Goal: Information Seeking & Learning: Learn about a topic

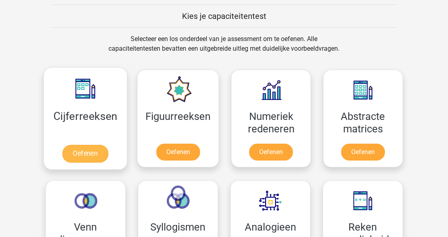
scroll to position [303, 0]
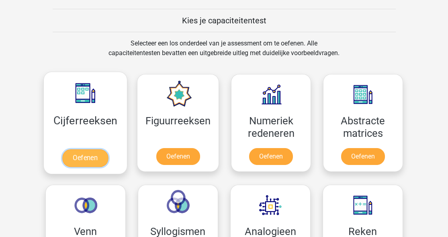
click at [83, 156] on link "Oefenen" at bounding box center [85, 158] width 46 height 18
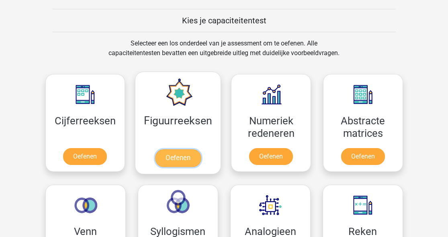
click at [182, 154] on link "Oefenen" at bounding box center [178, 158] width 46 height 18
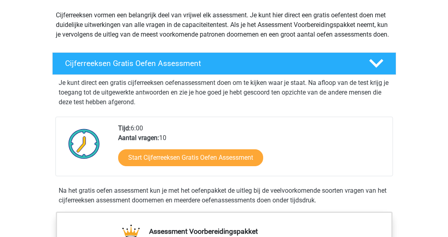
scroll to position [95, 0]
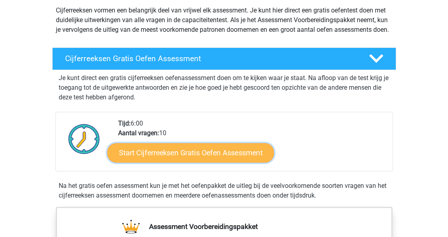
click at [179, 162] on link "Start Cijferreeksen Gratis Oefen Assessment" at bounding box center [190, 152] width 167 height 19
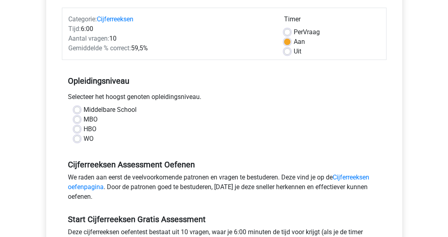
scroll to position [100, 0]
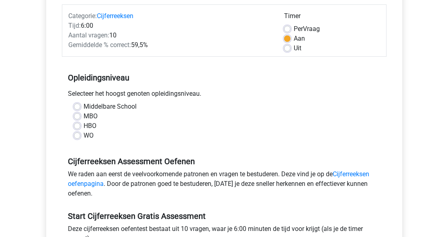
click at [84, 126] on label "HBO" at bounding box center [90, 126] width 13 height 10
click at [78, 126] on input "HBO" at bounding box center [77, 125] width 6 height 8
radio input "true"
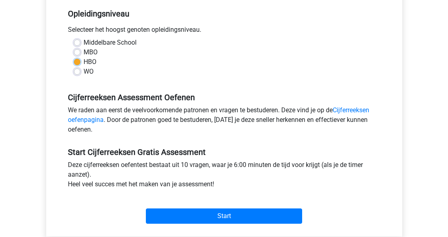
scroll to position [187, 0]
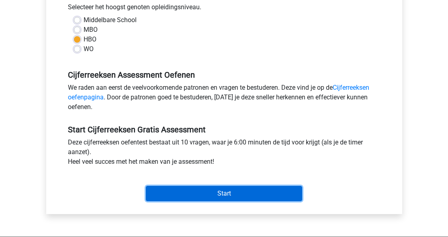
click at [166, 189] on input "Start" at bounding box center [224, 193] width 156 height 15
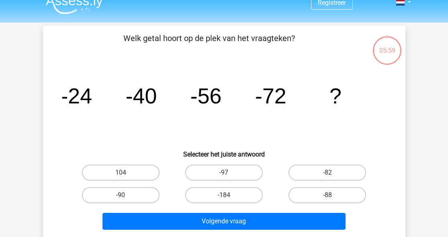
scroll to position [13, 0]
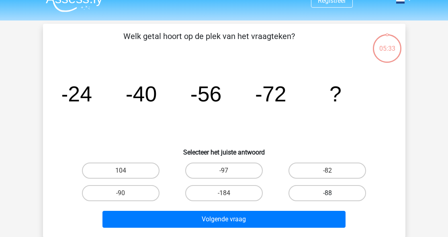
click at [330, 188] on label "-88" at bounding box center [328, 193] width 78 height 16
click at [330, 193] on input "-88" at bounding box center [330, 195] width 5 height 5
radio input "true"
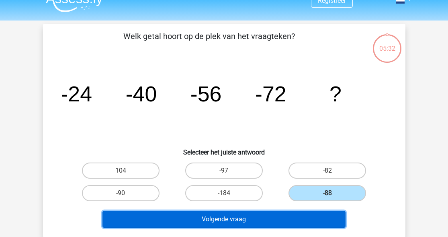
click at [281, 223] on button "Volgende vraag" at bounding box center [224, 219] width 243 height 17
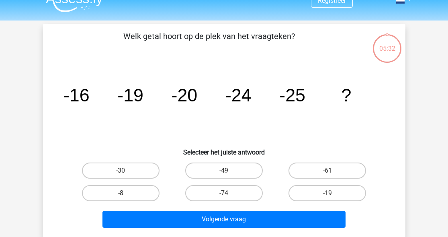
scroll to position [37, 0]
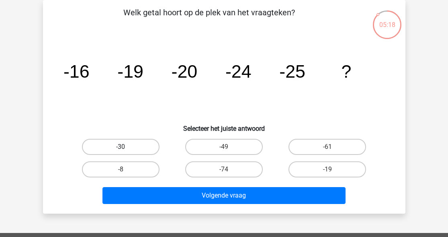
click at [117, 150] on label "-30" at bounding box center [121, 147] width 78 height 16
click at [121, 150] on input "-30" at bounding box center [123, 149] width 5 height 5
radio input "true"
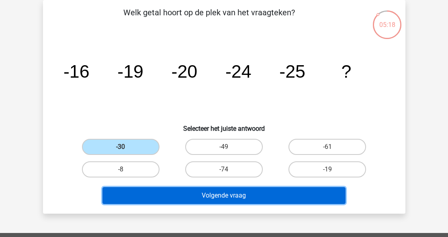
click at [199, 190] on button "Volgende vraag" at bounding box center [224, 195] width 243 height 17
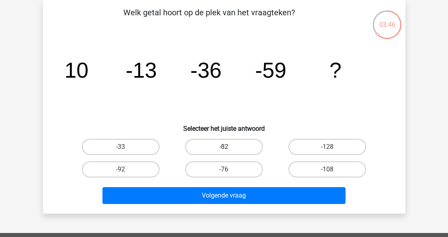
click at [240, 150] on label "-82" at bounding box center [224, 147] width 78 height 16
click at [229, 150] on input "-82" at bounding box center [226, 149] width 5 height 5
radio input "true"
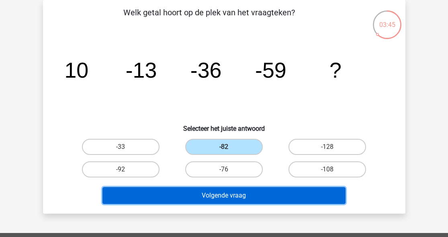
click at [240, 195] on button "Volgende vraag" at bounding box center [224, 195] width 243 height 17
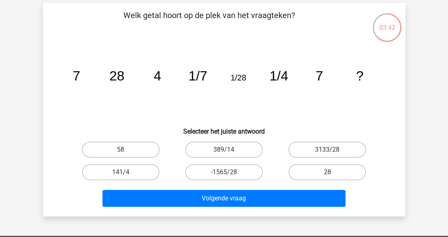
scroll to position [35, 0]
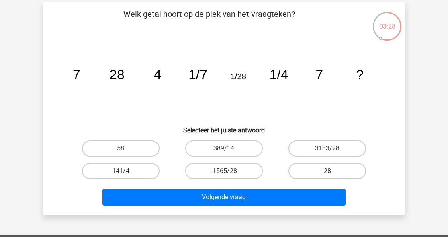
click at [309, 168] on label "28" at bounding box center [328, 171] width 78 height 16
click at [328, 171] on input "28" at bounding box center [330, 173] width 5 height 5
radio input "true"
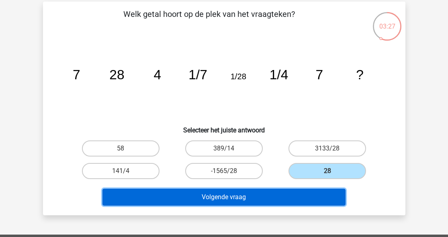
click at [281, 198] on button "Volgende vraag" at bounding box center [224, 197] width 243 height 17
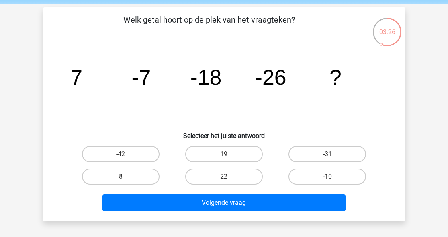
scroll to position [27, 0]
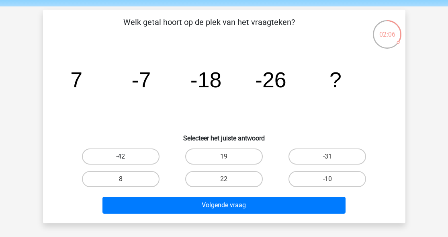
click at [134, 156] on label "-42" at bounding box center [121, 156] width 78 height 16
click at [126, 156] on input "-42" at bounding box center [123, 158] width 5 height 5
radio input "true"
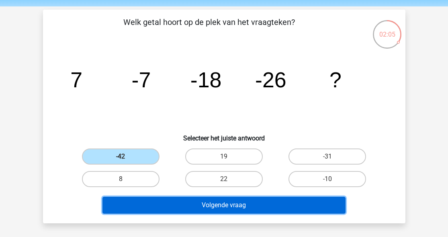
click at [209, 203] on button "Volgende vraag" at bounding box center [224, 205] width 243 height 17
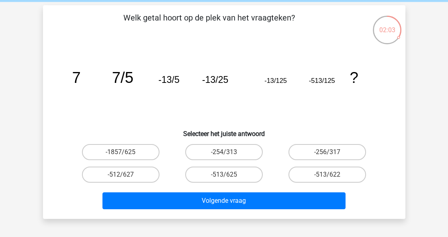
scroll to position [30, 0]
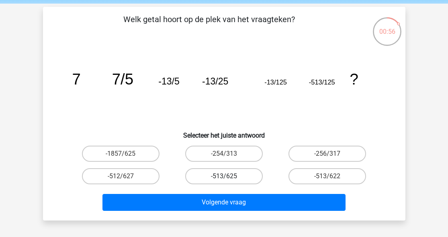
click at [246, 175] on label "-513/625" at bounding box center [224, 176] width 78 height 16
click at [229, 176] on input "-513/625" at bounding box center [226, 178] width 5 height 5
radio input "true"
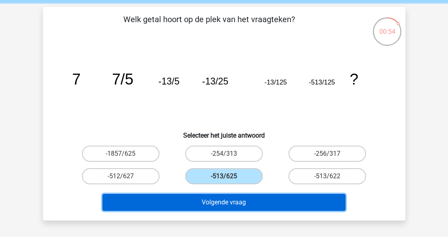
click at [249, 207] on button "Volgende vraag" at bounding box center [224, 202] width 243 height 17
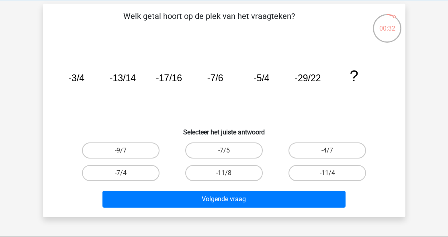
scroll to position [33, 0]
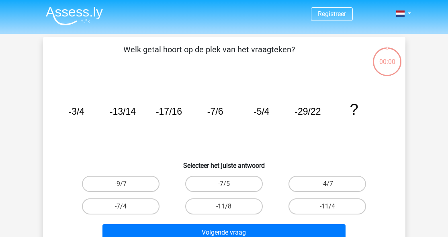
scroll to position [33, 0]
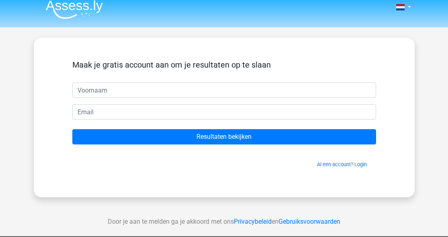
scroll to position [7, 0]
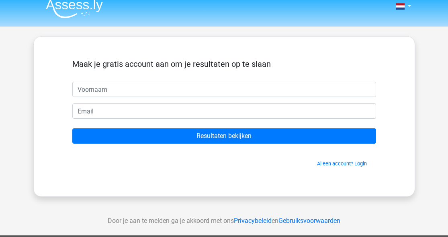
click at [172, 91] on input "text" at bounding box center [224, 89] width 304 height 15
type input "[PERSON_NAME]"
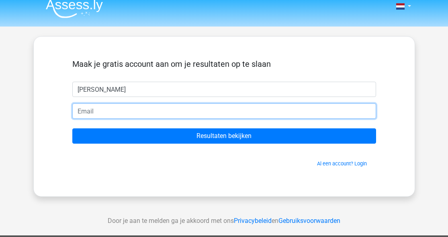
click at [141, 107] on input "email" at bounding box center [224, 110] width 304 height 15
type input "[PERSON_NAME][EMAIL_ADDRESS][DOMAIN_NAME]"
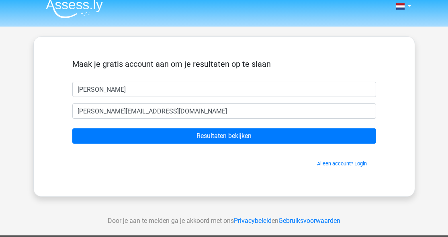
click at [201, 127] on form "Maak je gratis account aan om je resultaten op te slaan nina nina.kraakman@zigg…" at bounding box center [224, 113] width 304 height 108
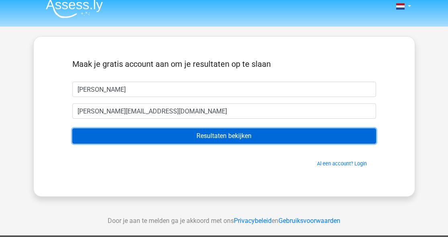
click at [198, 136] on input "Resultaten bekijken" at bounding box center [224, 135] width 304 height 15
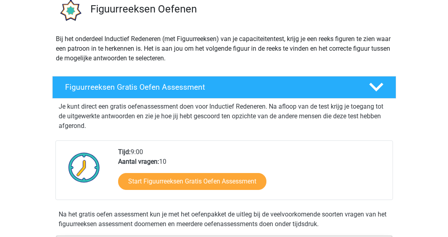
scroll to position [68, 0]
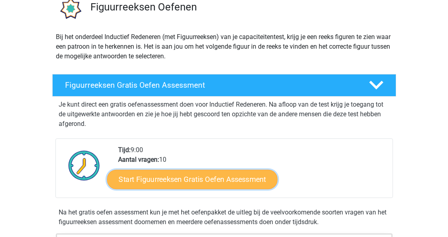
click at [182, 175] on link "Start Figuurreeksen Gratis Oefen Assessment" at bounding box center [192, 178] width 170 height 19
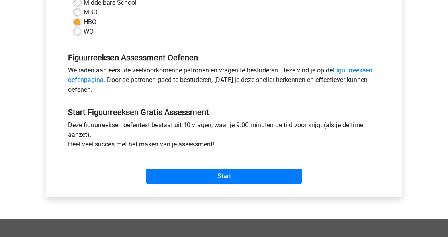
scroll to position [206, 0]
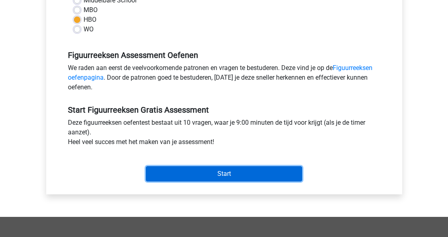
click at [182, 175] on input "Start" at bounding box center [224, 173] width 156 height 15
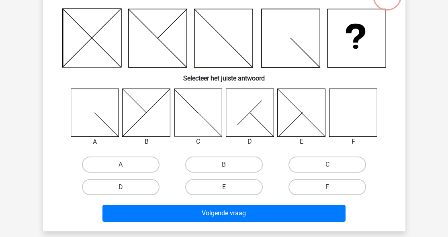
scroll to position [67, 0]
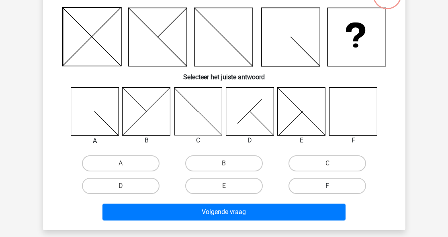
click at [329, 184] on label "F" at bounding box center [328, 186] width 78 height 16
click at [329, 186] on input "F" at bounding box center [330, 188] width 5 height 5
radio input "true"
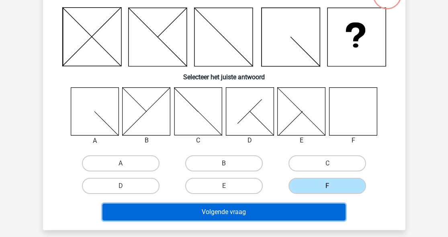
click at [314, 214] on button "Volgende vraag" at bounding box center [224, 211] width 243 height 17
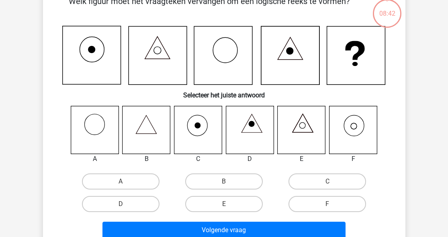
scroll to position [37, 0]
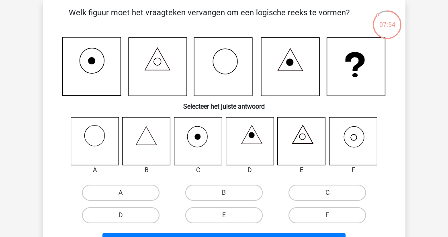
click at [326, 216] on label "F" at bounding box center [328, 215] width 78 height 16
click at [328, 216] on input "F" at bounding box center [330, 217] width 5 height 5
radio input "true"
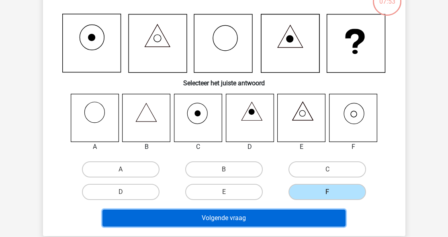
click at [272, 225] on button "Volgende vraag" at bounding box center [224, 218] width 243 height 17
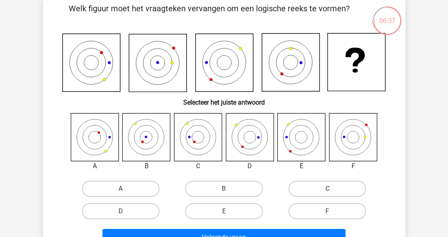
scroll to position [46, 0]
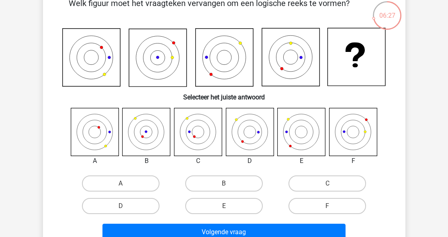
click at [199, 134] on icon at bounding box center [198, 132] width 48 height 48
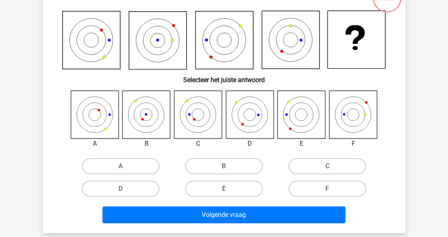
click at [328, 170] on input "C" at bounding box center [330, 168] width 5 height 5
radio input "true"
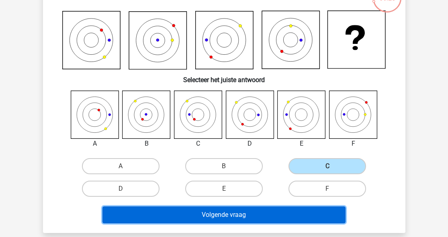
click at [272, 214] on button "Volgende vraag" at bounding box center [224, 214] width 243 height 17
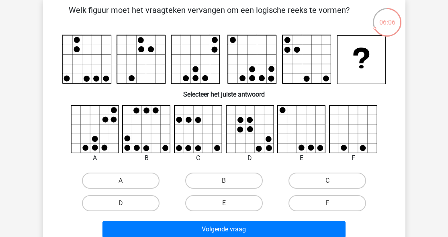
scroll to position [40, 0]
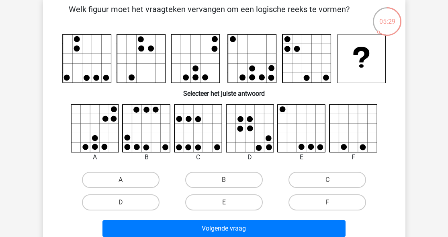
click at [100, 136] on icon at bounding box center [95, 129] width 48 height 48
click at [115, 177] on label "A" at bounding box center [121, 180] width 78 height 16
click at [121, 180] on input "A" at bounding box center [123, 182] width 5 height 5
radio input "true"
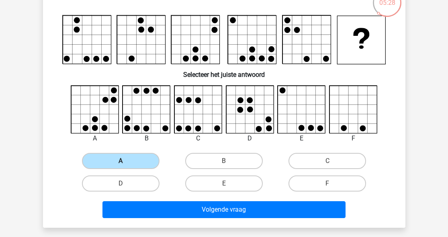
scroll to position [75, 0]
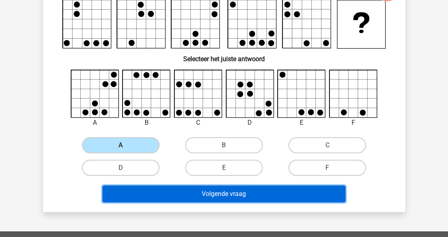
click at [162, 196] on button "Volgende vraag" at bounding box center [224, 193] width 243 height 17
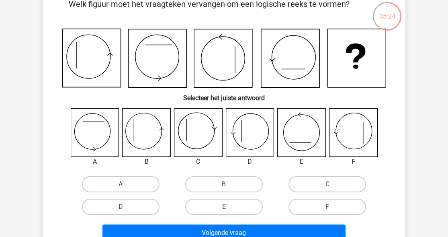
scroll to position [47, 0]
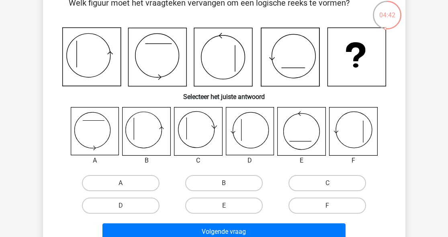
click at [147, 138] on icon at bounding box center [147, 131] width 48 height 48
click at [214, 176] on label "B" at bounding box center [224, 183] width 78 height 16
click at [224, 183] on input "B" at bounding box center [226, 185] width 5 height 5
radio input "true"
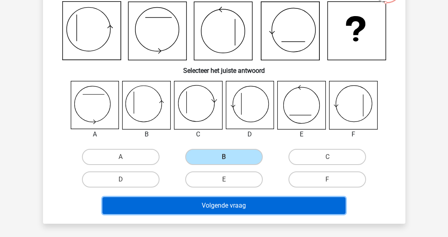
click at [219, 205] on button "Volgende vraag" at bounding box center [224, 205] width 243 height 17
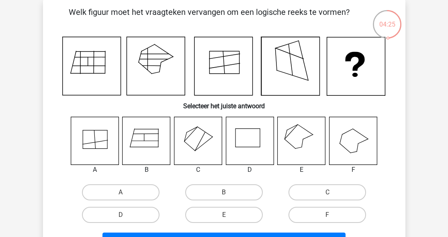
scroll to position [38, 0]
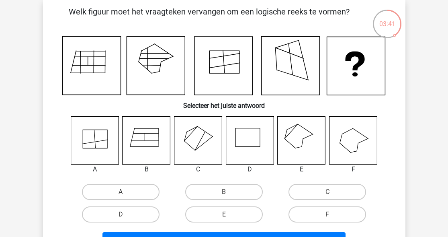
click at [284, 147] on icon at bounding box center [302, 140] width 48 height 48
click at [300, 144] on icon at bounding box center [302, 140] width 48 height 48
click at [228, 207] on label "E" at bounding box center [224, 214] width 78 height 16
click at [228, 214] on input "E" at bounding box center [226, 216] width 5 height 5
radio input "true"
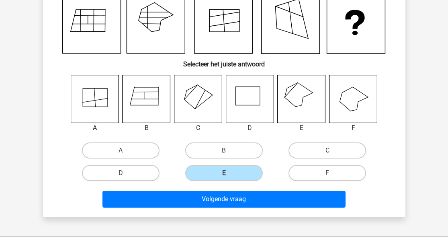
scroll to position [91, 0]
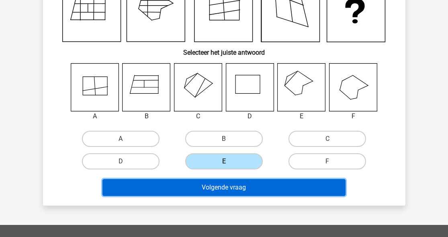
click at [289, 190] on button "Volgende vraag" at bounding box center [224, 187] width 243 height 17
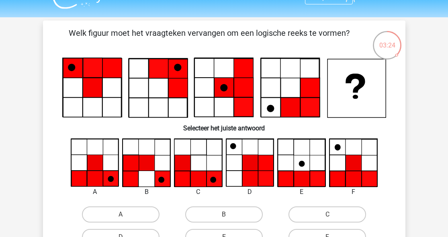
scroll to position [14, 0]
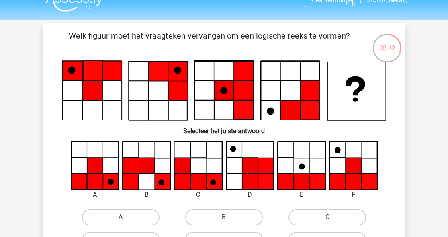
click at [138, 166] on icon at bounding box center [131, 166] width 16 height 16
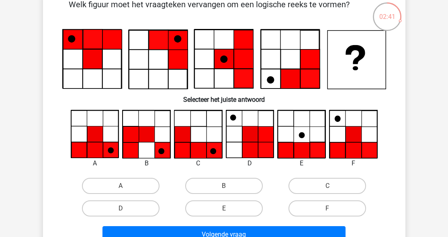
scroll to position [47, 0]
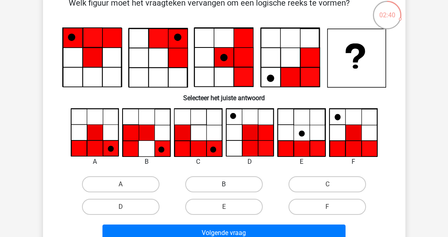
click at [201, 185] on label "B" at bounding box center [224, 184] width 78 height 16
click at [224, 185] on input "B" at bounding box center [226, 186] width 5 height 5
radio input "true"
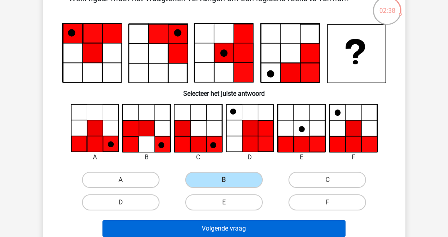
scroll to position [52, 0]
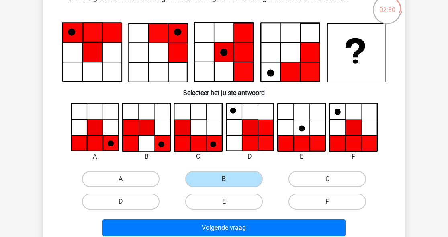
click at [108, 173] on label "A" at bounding box center [121, 179] width 78 height 16
click at [121, 179] on input "A" at bounding box center [123, 181] width 5 height 5
radio input "true"
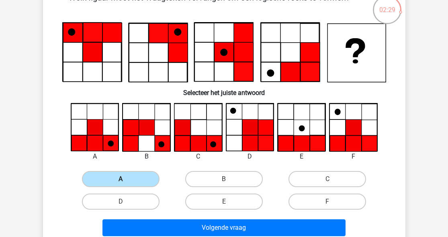
click at [111, 182] on label "A" at bounding box center [121, 179] width 78 height 16
click at [121, 182] on input "A" at bounding box center [123, 181] width 5 height 5
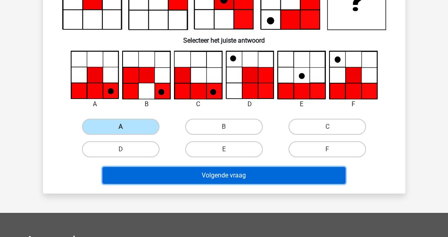
click at [176, 179] on button "Volgende vraag" at bounding box center [224, 175] width 243 height 17
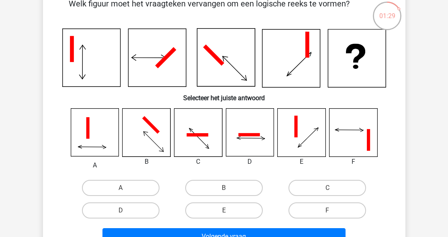
scroll to position [47, 0]
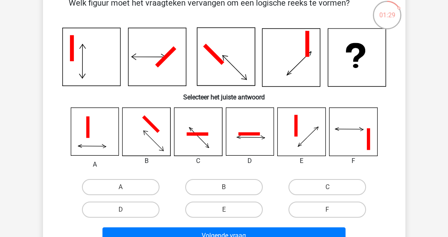
click at [224, 190] on input "B" at bounding box center [226, 189] width 5 height 5
radio input "true"
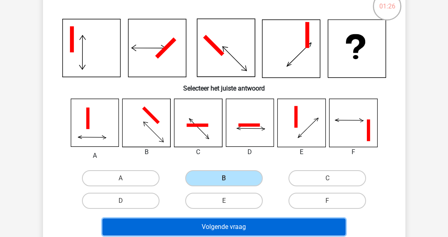
click at [234, 222] on button "Volgende vraag" at bounding box center [224, 226] width 243 height 17
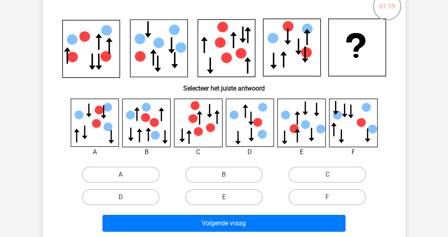
scroll to position [46, 0]
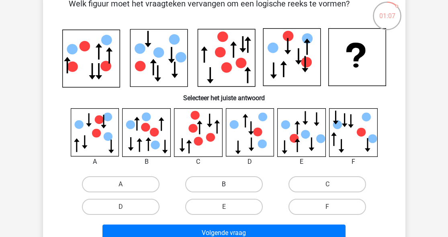
click at [233, 184] on label "B" at bounding box center [224, 184] width 78 height 16
click at [229, 184] on input "B" at bounding box center [226, 186] width 5 height 5
radio input "true"
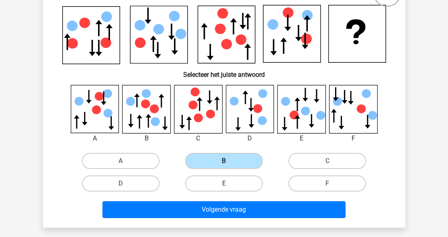
scroll to position [74, 0]
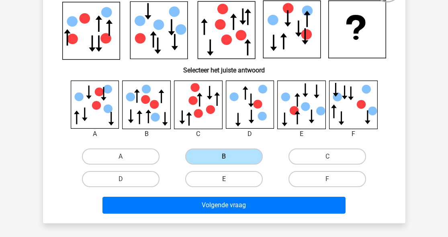
click at [230, 176] on label "E" at bounding box center [224, 179] width 78 height 16
click at [229, 179] on input "E" at bounding box center [226, 181] width 5 height 5
radio input "true"
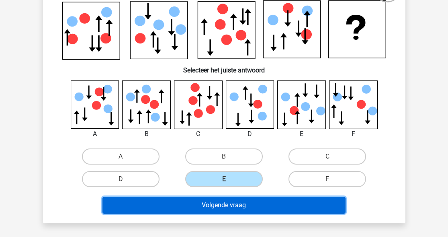
click at [230, 212] on button "Volgende vraag" at bounding box center [224, 205] width 243 height 17
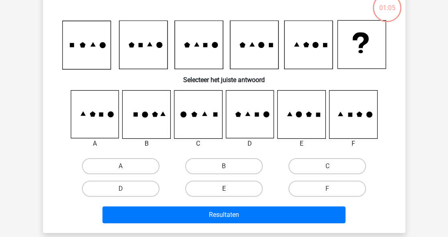
scroll to position [37, 0]
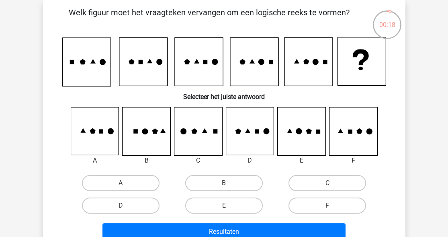
click at [123, 183] on input "A" at bounding box center [123, 185] width 5 height 5
radio input "true"
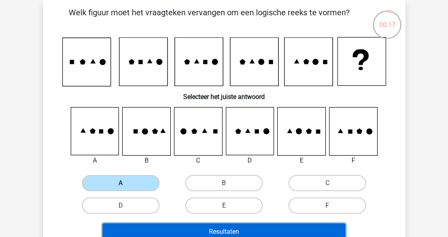
click at [181, 228] on button "Resultaten" at bounding box center [224, 231] width 243 height 17
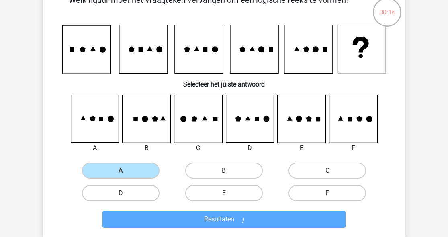
scroll to position [57, 0]
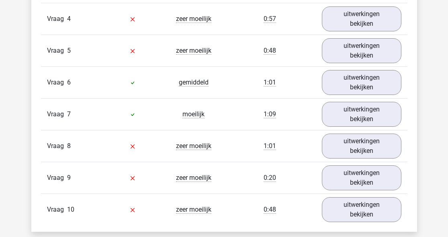
scroll to position [785, 0]
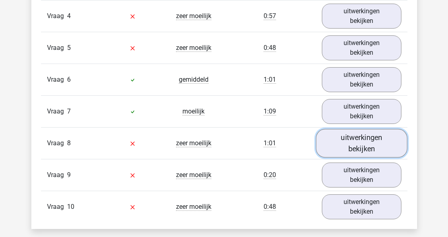
click at [351, 152] on link "uitwerkingen bekijken" at bounding box center [362, 143] width 92 height 29
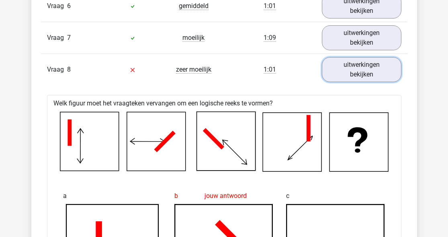
scroll to position [731, 0]
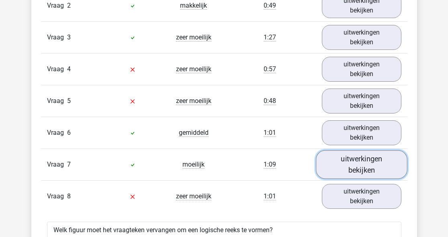
click at [349, 163] on link "uitwerkingen bekijken" at bounding box center [362, 164] width 92 height 29
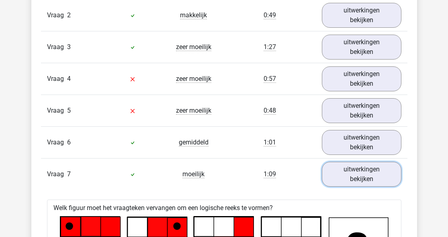
scroll to position [722, 0]
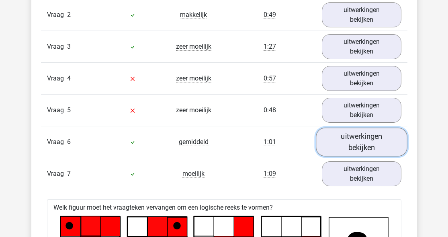
click at [359, 129] on link "uitwerkingen bekijken" at bounding box center [362, 141] width 92 height 29
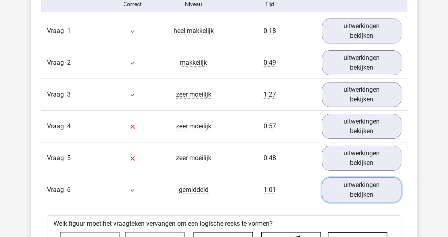
scroll to position [681, 0]
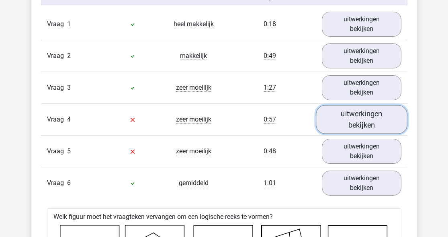
click at [335, 115] on link "uitwerkingen bekijken" at bounding box center [362, 119] width 92 height 29
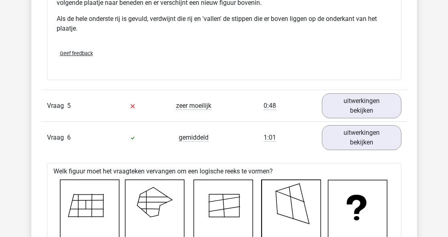
scroll to position [1209, 0]
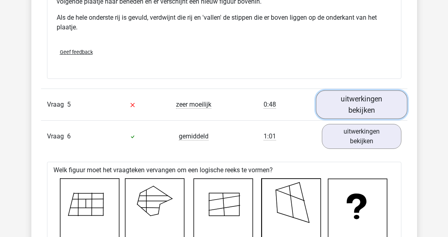
click at [341, 99] on link "uitwerkingen bekijken" at bounding box center [362, 104] width 92 height 29
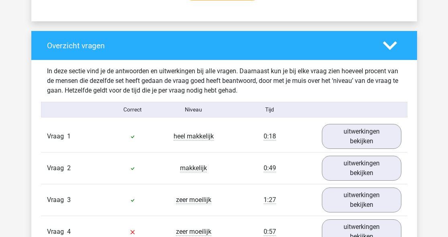
scroll to position [215, 0]
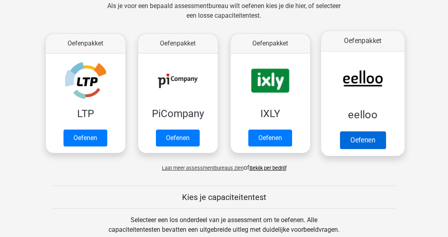
scroll to position [130, 0]
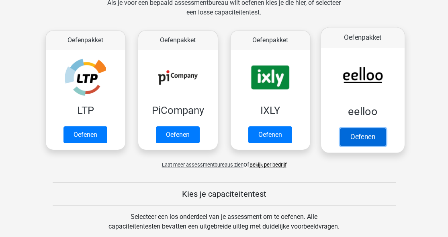
click at [363, 136] on link "Oefenen" at bounding box center [363, 137] width 46 height 18
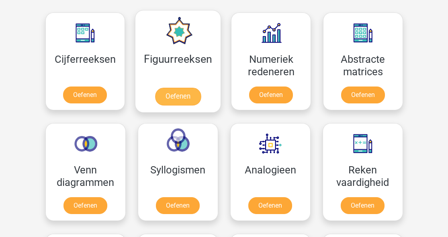
scroll to position [359, 0]
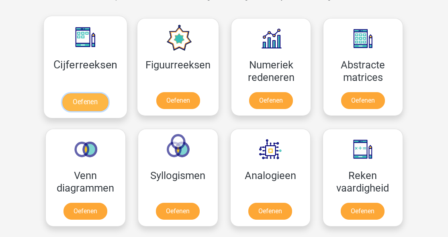
click at [92, 105] on link "Oefenen" at bounding box center [85, 102] width 46 height 18
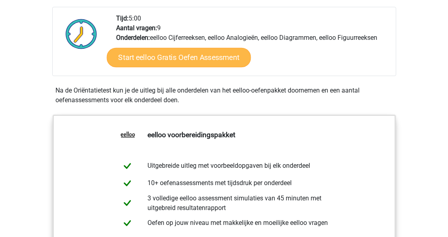
scroll to position [206, 0]
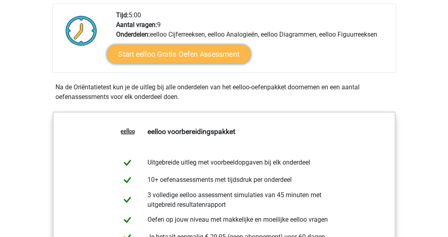
click at [210, 51] on link "Start eelloo Gratis Oefen Assessment" at bounding box center [179, 54] width 144 height 19
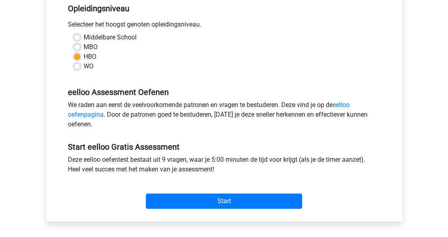
scroll to position [176, 0]
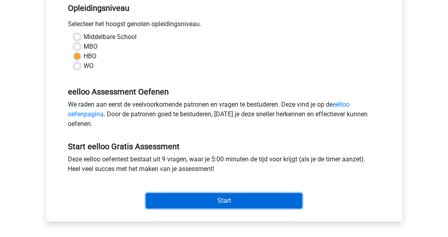
click at [218, 201] on input "Start" at bounding box center [224, 200] width 156 height 15
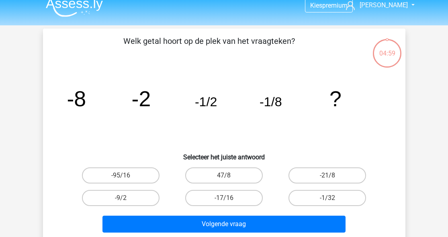
scroll to position [19, 0]
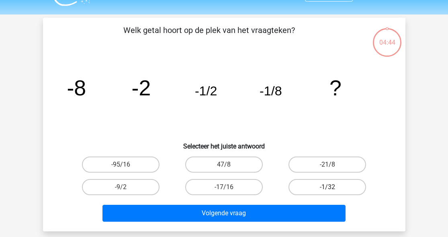
click at [312, 189] on label "-1/32" at bounding box center [328, 187] width 78 height 16
click at [328, 189] on input "-1/32" at bounding box center [330, 189] width 5 height 5
radio input "true"
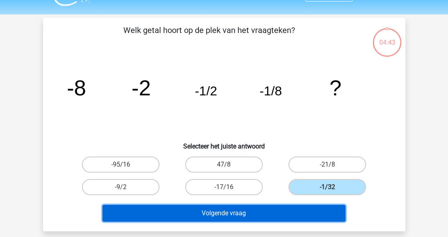
click at [258, 215] on button "Volgende vraag" at bounding box center [224, 213] width 243 height 17
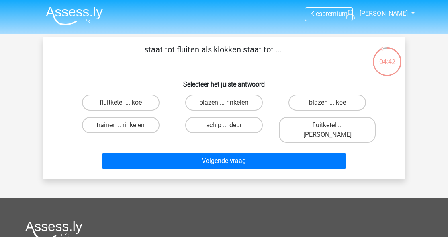
scroll to position [1, 0]
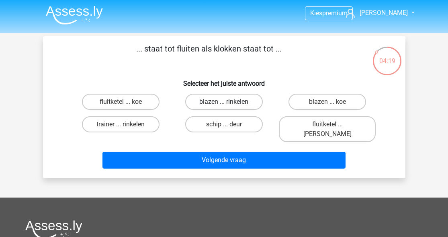
click at [212, 104] on label "blazen ... rinkelen" at bounding box center [224, 102] width 78 height 16
click at [224, 104] on input "blazen ... rinkelen" at bounding box center [226, 104] width 5 height 5
radio input "true"
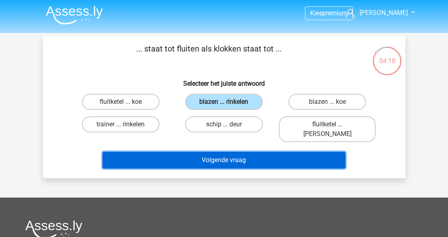
click at [211, 152] on button "Volgende vraag" at bounding box center [224, 160] width 243 height 17
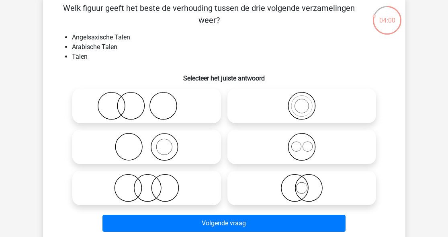
scroll to position [46, 0]
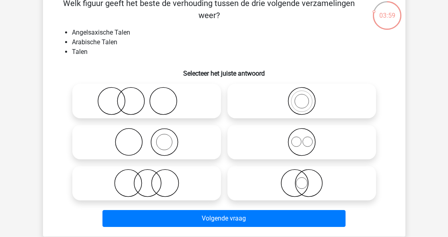
click at [156, 103] on icon at bounding box center [147, 101] width 142 height 28
click at [152, 97] on input "radio" at bounding box center [149, 94] width 5 height 5
radio input "true"
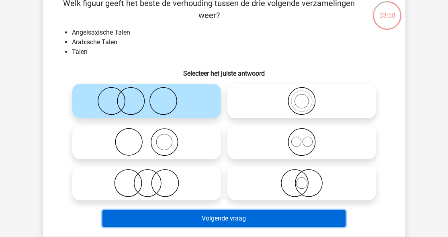
click at [216, 214] on button "Volgende vraag" at bounding box center [224, 218] width 243 height 17
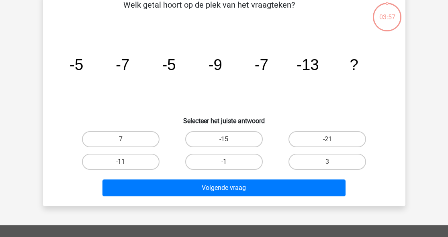
scroll to position [37, 0]
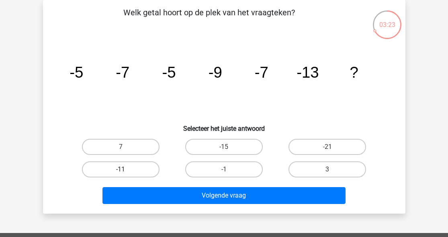
click at [131, 173] on label "-11" at bounding box center [121, 169] width 78 height 16
click at [126, 173] on input "-11" at bounding box center [123, 171] width 5 height 5
radio input "true"
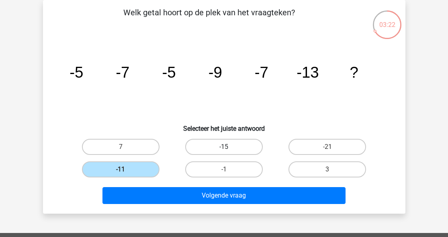
click at [218, 144] on label "-15" at bounding box center [224, 147] width 78 height 16
click at [224, 147] on input "-15" at bounding box center [226, 149] width 5 height 5
radio input "true"
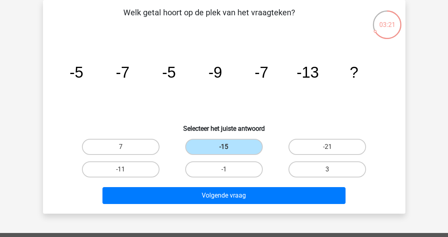
click at [227, 186] on div "Volgende vraag" at bounding box center [224, 194] width 337 height 27
click at [222, 207] on div "Volgende vraag" at bounding box center [224, 197] width 310 height 20
click at [306, 142] on label "-21" at bounding box center [328, 147] width 78 height 16
click at [328, 147] on input "-21" at bounding box center [330, 149] width 5 height 5
radio input "true"
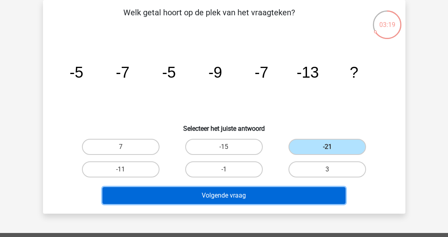
click at [258, 201] on button "Volgende vraag" at bounding box center [224, 195] width 243 height 17
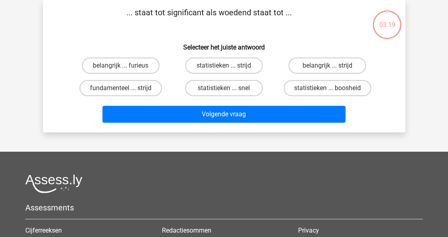
scroll to position [0, 0]
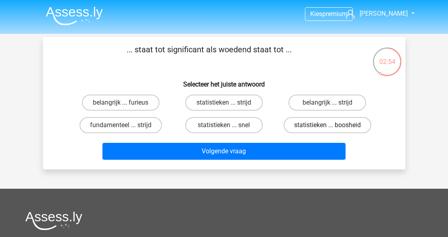
click at [301, 129] on label "statistieken ... boosheid" at bounding box center [328, 125] width 88 height 16
click at [328, 129] on input "statistieken ... boosheid" at bounding box center [330, 127] width 5 height 5
radio input "true"
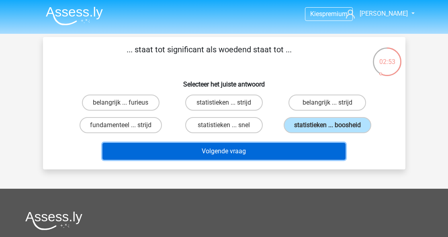
click at [266, 153] on button "Volgende vraag" at bounding box center [224, 151] width 243 height 17
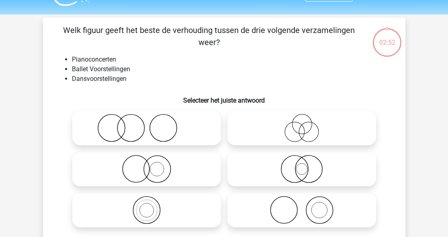
scroll to position [37, 0]
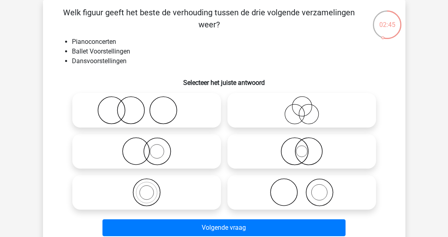
click at [277, 108] on icon at bounding box center [302, 110] width 142 height 28
click at [302, 106] on input "radio" at bounding box center [304, 103] width 5 height 5
radio input "true"
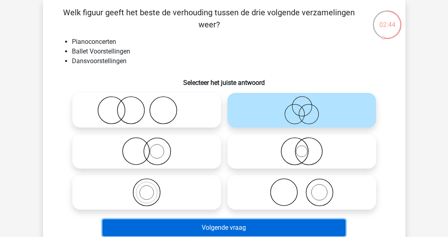
click at [242, 222] on button "Volgende vraag" at bounding box center [224, 227] width 243 height 17
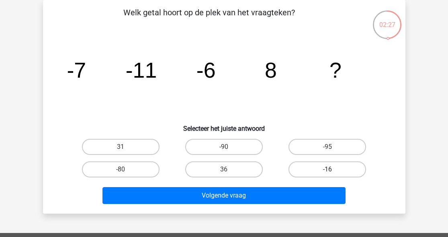
click at [317, 172] on label "-16" at bounding box center [328, 169] width 78 height 16
click at [328, 172] on input "-16" at bounding box center [330, 171] width 5 height 5
radio input "true"
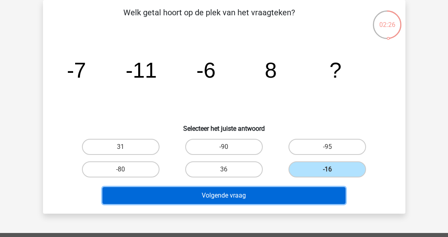
click at [288, 194] on button "Volgende vraag" at bounding box center [224, 195] width 243 height 17
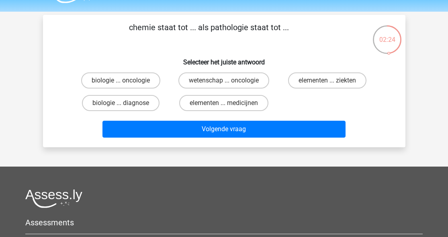
scroll to position [10, 0]
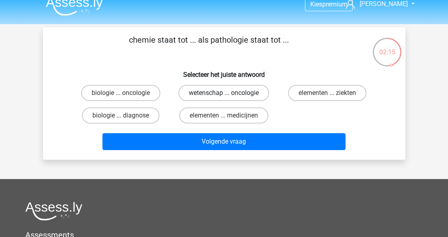
click at [221, 93] on label "wetenschap ... oncologie" at bounding box center [224, 93] width 91 height 16
click at [224, 93] on input "wetenschap ... oncologie" at bounding box center [226, 95] width 5 height 5
radio input "true"
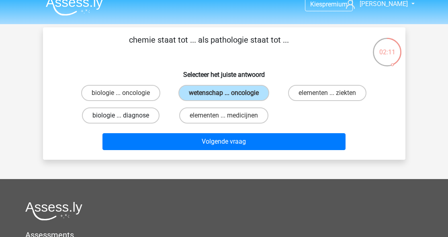
click at [147, 115] on label "biologie ... diagnose" at bounding box center [121, 115] width 78 height 16
click at [126, 115] on input "biologie ... diagnose" at bounding box center [123, 117] width 5 height 5
radio input "true"
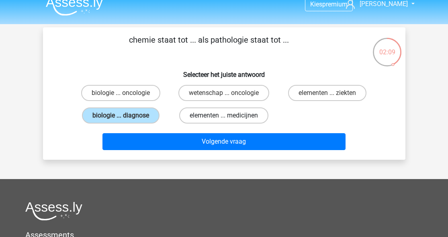
click at [201, 115] on label "elementen ... medicijnen" at bounding box center [223, 115] width 89 height 16
click at [224, 115] on input "elementen ... medicijnen" at bounding box center [226, 117] width 5 height 5
radio input "true"
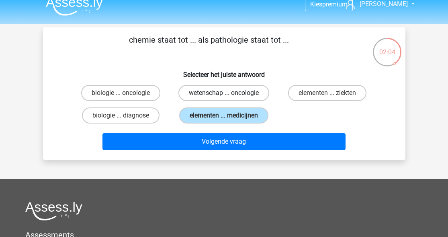
click at [253, 92] on label "wetenschap ... oncologie" at bounding box center [224, 93] width 91 height 16
click at [229, 93] on input "wetenschap ... oncologie" at bounding box center [226, 95] width 5 height 5
radio input "true"
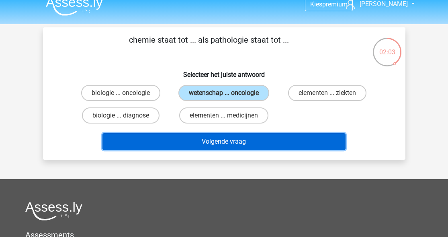
click at [275, 141] on button "Volgende vraag" at bounding box center [224, 141] width 243 height 17
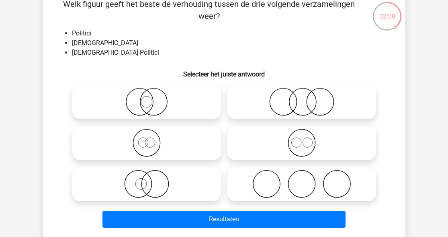
scroll to position [46, 0]
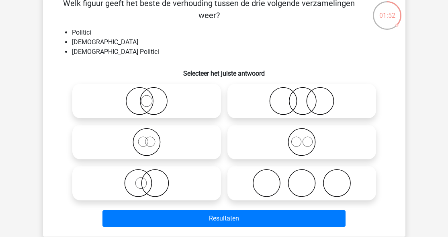
click at [180, 148] on icon at bounding box center [147, 142] width 142 height 28
click at [152, 138] on input "radio" at bounding box center [149, 135] width 5 height 5
radio input "true"
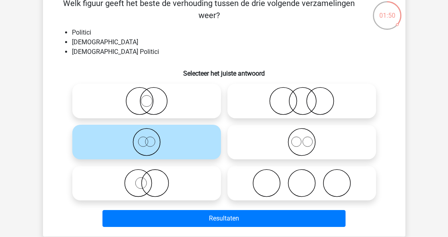
click at [155, 174] on icon at bounding box center [147, 183] width 142 height 28
click at [152, 174] on input "radio" at bounding box center [149, 176] width 5 height 5
radio input "true"
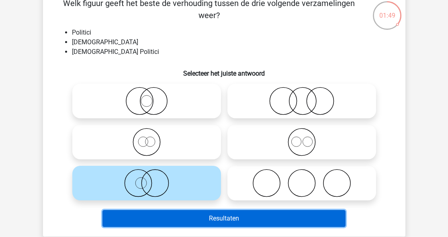
click at [184, 215] on button "Resultaten" at bounding box center [224, 218] width 243 height 17
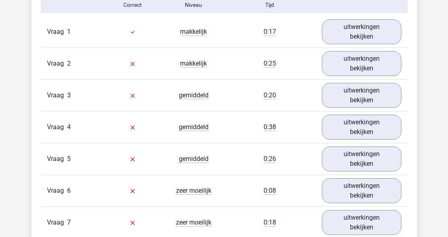
scroll to position [889, 0]
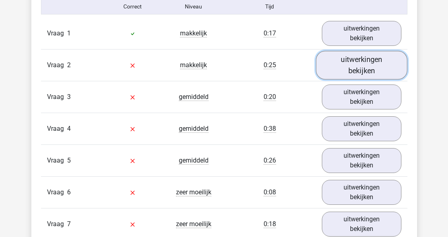
click at [345, 67] on link "uitwerkingen bekijken" at bounding box center [362, 65] width 92 height 29
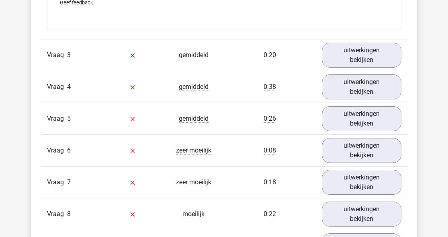
scroll to position [1139, 0]
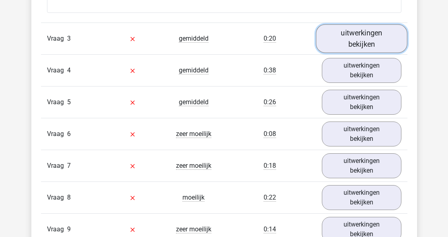
click at [328, 44] on link "uitwerkingen bekijken" at bounding box center [362, 39] width 92 height 29
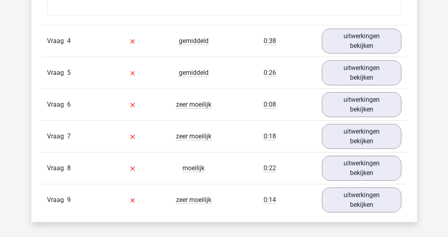
scroll to position [1678, 0]
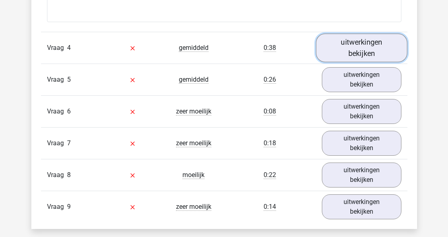
click at [347, 59] on link "uitwerkingen bekijken" at bounding box center [362, 48] width 92 height 29
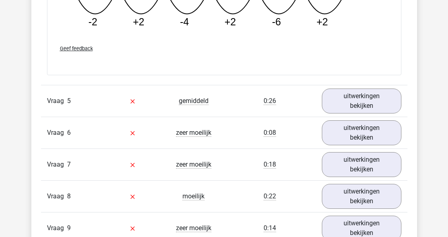
scroll to position [2023, 0]
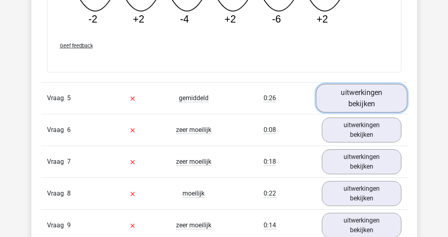
click at [353, 88] on link "uitwerkingen bekijken" at bounding box center [362, 98] width 92 height 29
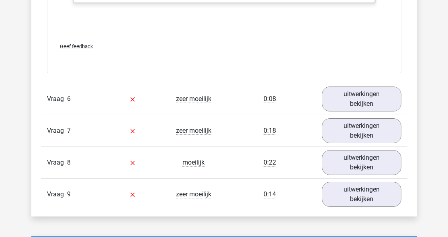
scroll to position [2462, 0]
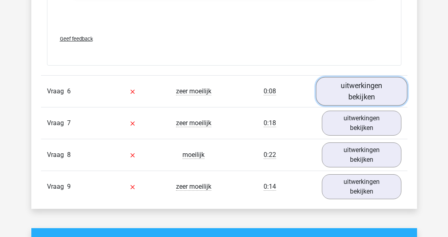
click at [359, 84] on link "uitwerkingen bekijken" at bounding box center [362, 91] width 92 height 29
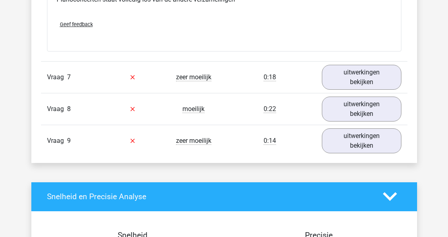
scroll to position [2823, 0]
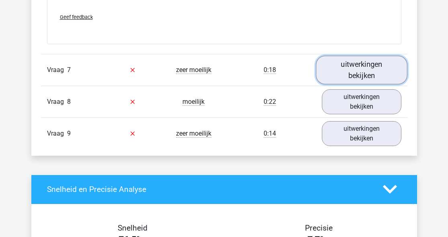
click at [360, 79] on link "uitwerkingen bekijken" at bounding box center [362, 69] width 92 height 29
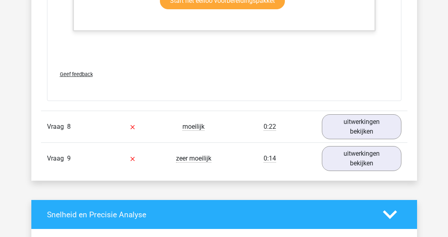
scroll to position [3290, 0]
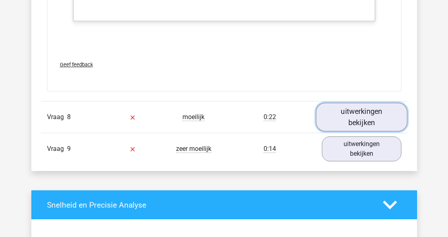
click at [347, 107] on link "uitwerkingen bekijken" at bounding box center [362, 117] width 92 height 29
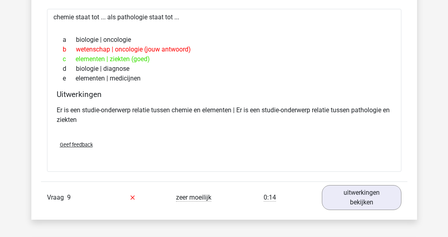
scroll to position [3417, 0]
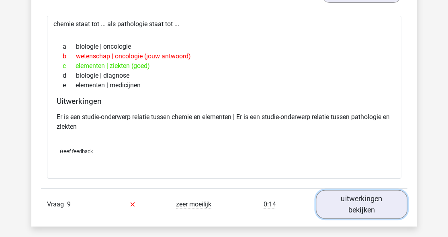
click at [359, 205] on link "uitwerkingen bekijken" at bounding box center [362, 204] width 92 height 29
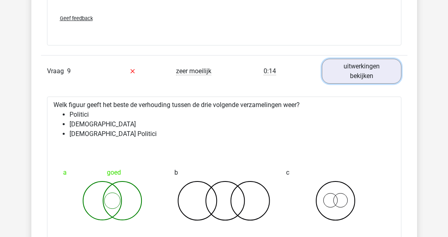
scroll to position [3557, 0]
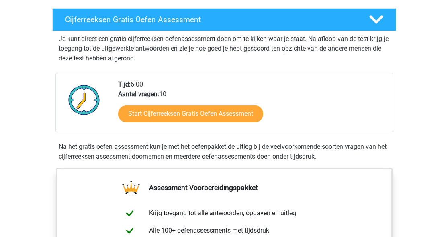
scroll to position [139, 0]
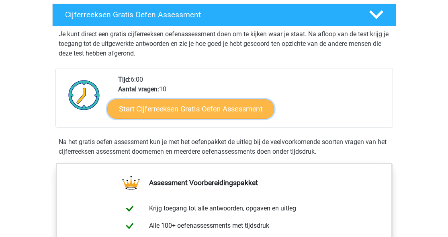
click at [144, 118] on link "Start Cijferreeksen Gratis Oefen Assessment" at bounding box center [190, 108] width 167 height 19
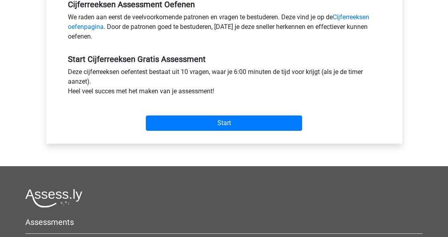
scroll to position [320, 0]
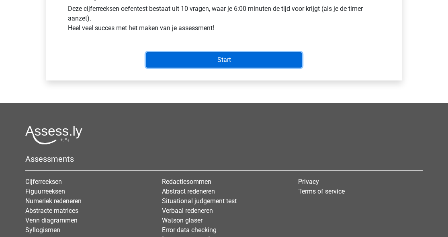
click at [189, 58] on input "Start" at bounding box center [224, 59] width 156 height 15
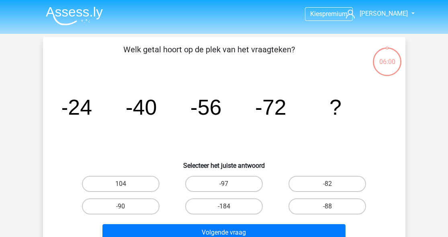
scroll to position [17, 0]
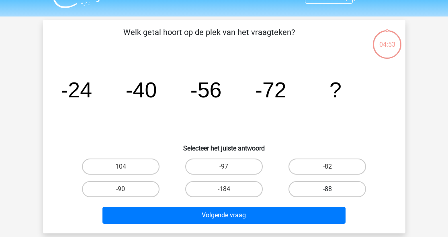
click at [306, 188] on label "-88" at bounding box center [328, 189] width 78 height 16
click at [328, 189] on input "-88" at bounding box center [330, 191] width 5 height 5
radio input "true"
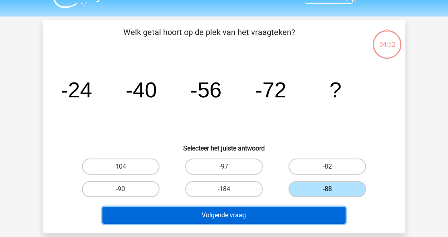
click at [270, 212] on button "Volgende vraag" at bounding box center [224, 215] width 243 height 17
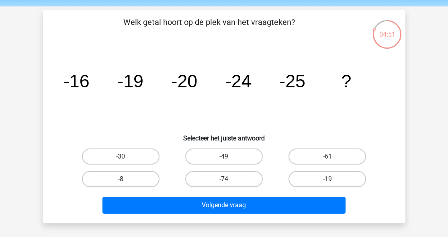
scroll to position [24, 0]
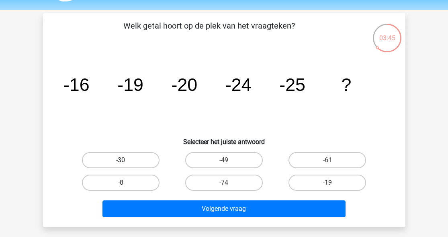
click at [138, 155] on label "-30" at bounding box center [121, 160] width 78 height 16
click at [126, 160] on input "-30" at bounding box center [123, 162] width 5 height 5
radio input "true"
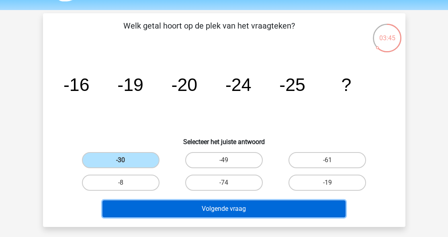
click at [227, 210] on button "Volgende vraag" at bounding box center [224, 208] width 243 height 17
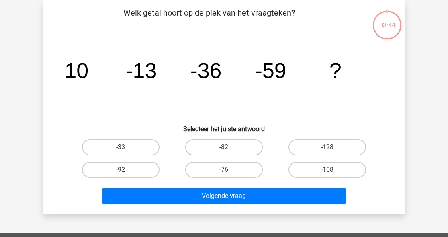
scroll to position [37, 0]
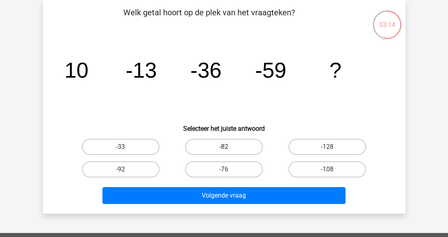
click at [220, 141] on label "-82" at bounding box center [224, 147] width 78 height 16
click at [224, 147] on input "-82" at bounding box center [226, 149] width 5 height 5
radio input "true"
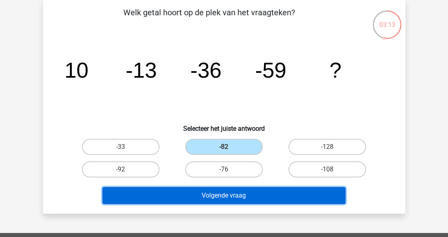
click at [218, 191] on button "Volgende vraag" at bounding box center [224, 195] width 243 height 17
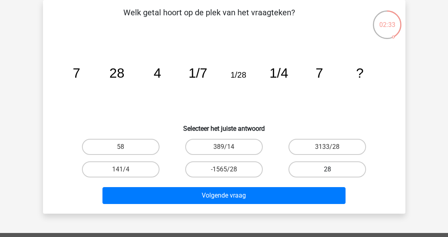
click at [322, 170] on label "28" at bounding box center [328, 169] width 78 height 16
click at [328, 170] on input "28" at bounding box center [330, 171] width 5 height 5
radio input "true"
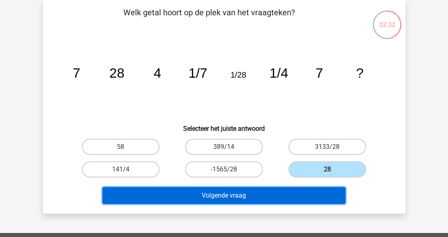
click at [292, 193] on button "Volgende vraag" at bounding box center [224, 195] width 243 height 17
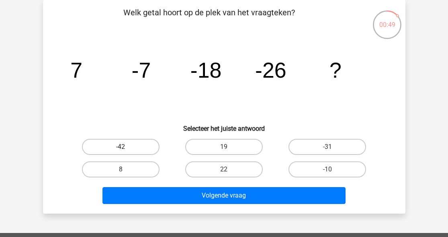
click at [143, 144] on label "-42" at bounding box center [121, 147] width 78 height 16
click at [126, 147] on input "-42" at bounding box center [123, 149] width 5 height 5
radio input "true"
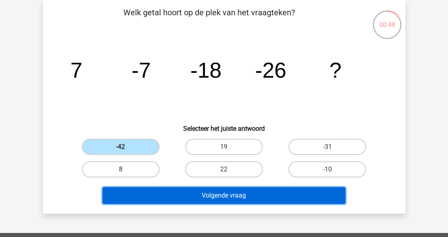
click at [234, 191] on button "Volgende vraag" at bounding box center [224, 195] width 243 height 17
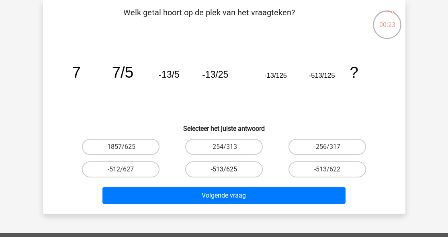
click at [249, 168] on label "-513/625" at bounding box center [224, 169] width 78 height 16
click at [229, 169] on input "-513/625" at bounding box center [226, 171] width 5 height 5
radio input "true"
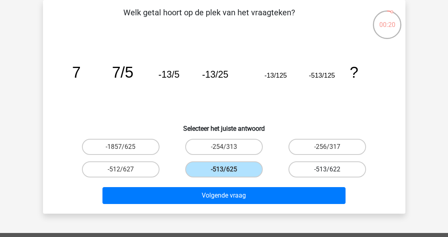
click at [311, 172] on label "-513/622" at bounding box center [328, 169] width 78 height 16
click at [328, 172] on input "-513/622" at bounding box center [330, 171] width 5 height 5
radio input "true"
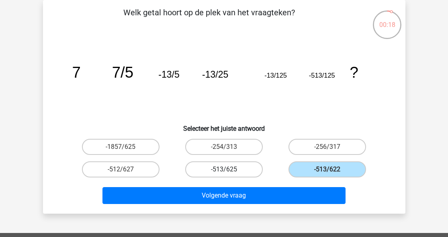
click at [242, 164] on label "-513/625" at bounding box center [224, 169] width 78 height 16
click at [229, 169] on input "-513/625" at bounding box center [226, 171] width 5 height 5
radio input "true"
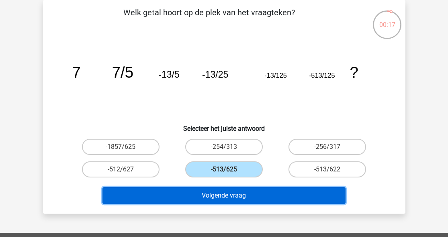
click at [250, 199] on button "Volgende vraag" at bounding box center [224, 195] width 243 height 17
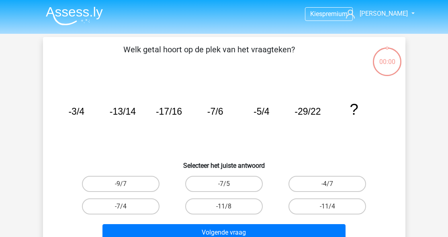
scroll to position [37, 0]
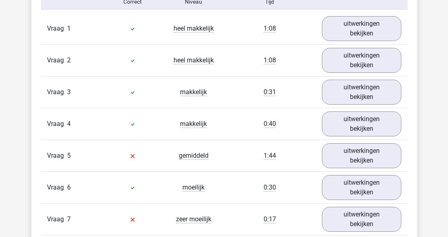
scroll to position [678, 0]
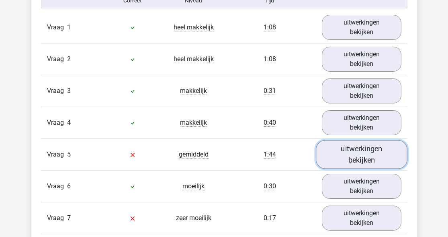
click at [349, 142] on link "uitwerkingen bekijken" at bounding box center [362, 154] width 92 height 29
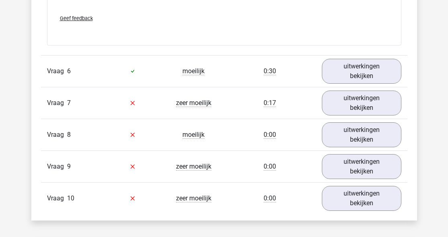
scroll to position [1292, 0]
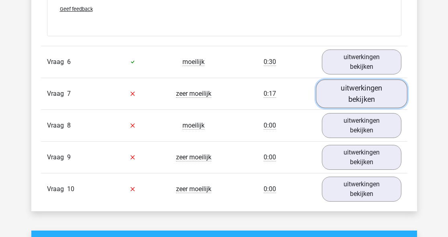
click at [345, 98] on link "uitwerkingen bekijken" at bounding box center [362, 93] width 92 height 29
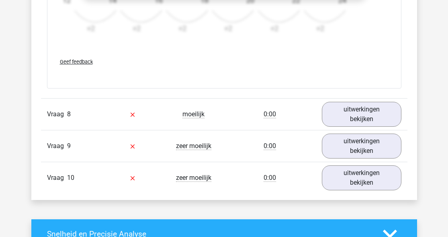
scroll to position [1799, 0]
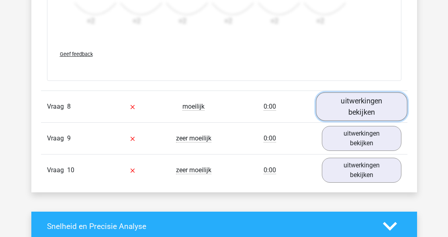
click at [334, 108] on link "uitwerkingen bekijken" at bounding box center [362, 106] width 92 height 29
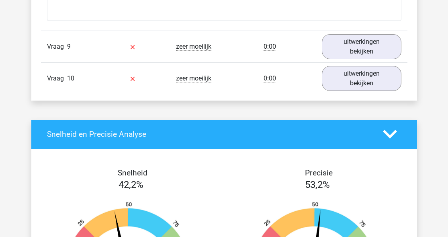
scroll to position [2269, 0]
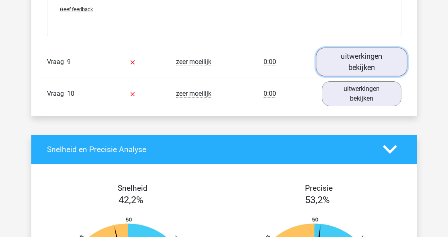
click at [359, 66] on link "uitwerkingen bekijken" at bounding box center [362, 61] width 92 height 29
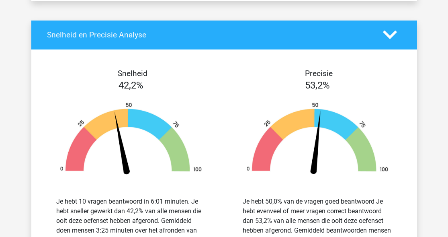
scroll to position [2830, 0]
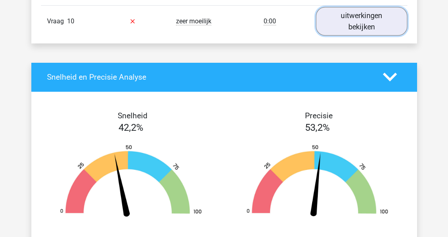
click at [353, 26] on link "uitwerkingen bekijken" at bounding box center [362, 21] width 92 height 29
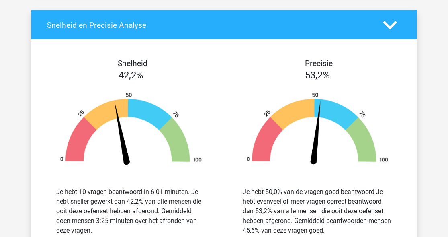
scroll to position [3365, 0]
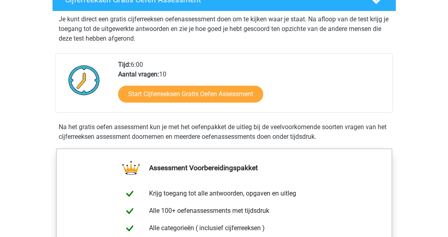
scroll to position [156, 0]
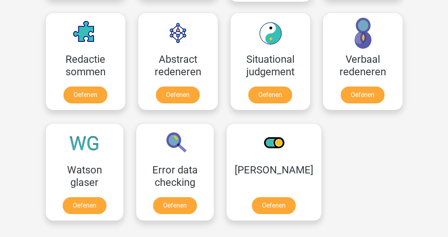
scroll to position [586, 0]
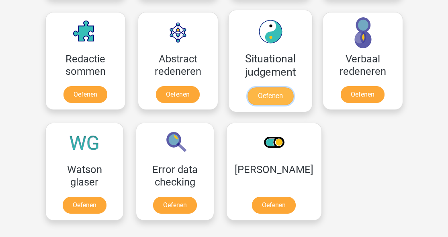
click at [266, 88] on link "Oefenen" at bounding box center [270, 96] width 46 height 18
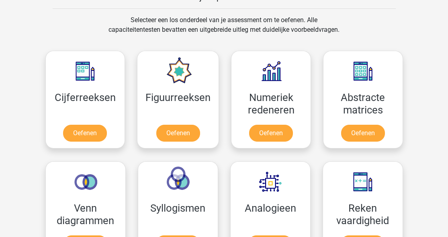
scroll to position [323, 0]
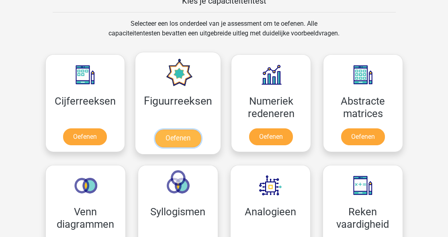
click at [176, 129] on link "Oefenen" at bounding box center [178, 138] width 46 height 18
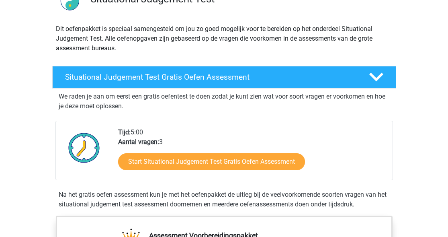
scroll to position [80, 0]
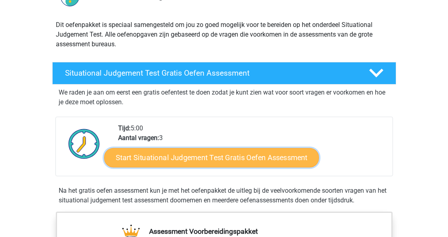
click at [207, 166] on link "Start Situational Judgement Test Gratis Oefen Assessment" at bounding box center [211, 157] width 215 height 19
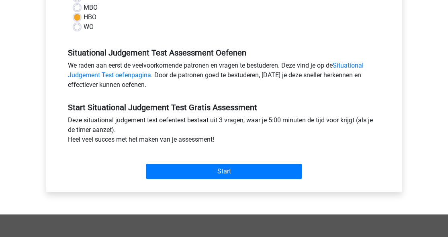
scroll to position [210, 0]
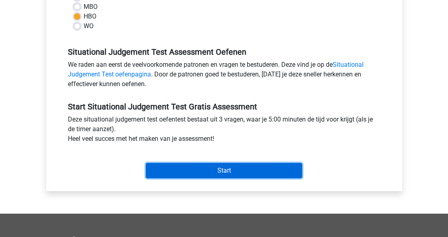
click at [205, 167] on input "Start" at bounding box center [224, 170] width 156 height 15
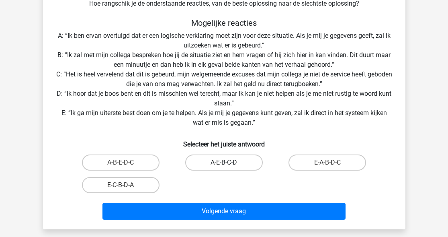
scroll to position [135, 0]
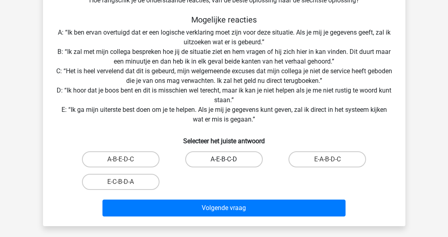
click at [238, 158] on label "A-E-B-C-D" at bounding box center [224, 159] width 78 height 16
click at [229, 159] on input "A-E-B-C-D" at bounding box center [226, 161] width 5 height 5
radio input "true"
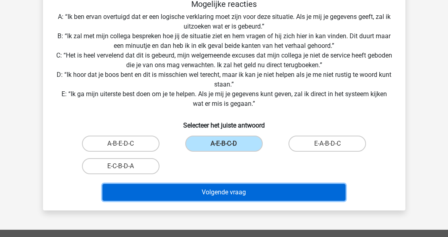
click at [222, 198] on button "Volgende vraag" at bounding box center [224, 192] width 243 height 17
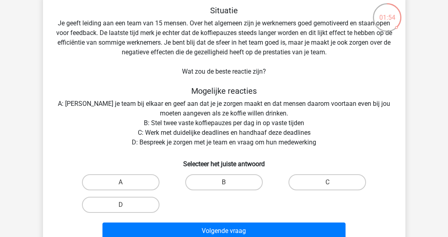
scroll to position [53, 0]
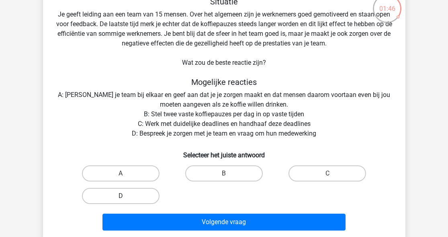
click at [140, 193] on label "D" at bounding box center [121, 196] width 78 height 16
click at [126, 196] on input "D" at bounding box center [123, 198] width 5 height 5
radio input "true"
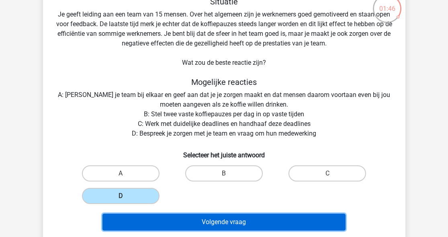
click at [183, 227] on button "Volgende vraag" at bounding box center [224, 222] width 243 height 17
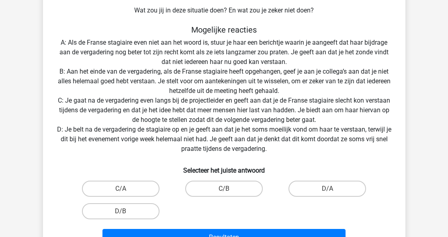
scroll to position [144, 0]
click at [320, 189] on label "D/A" at bounding box center [328, 188] width 78 height 16
click at [328, 189] on input "D/A" at bounding box center [330, 190] width 5 height 5
radio input "true"
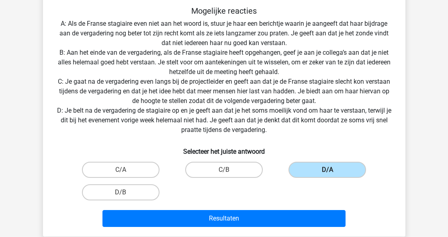
scroll to position [164, 0]
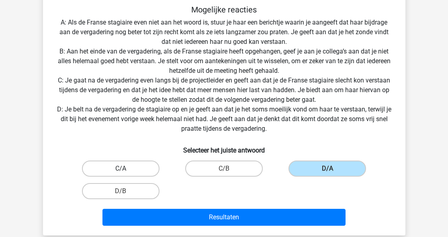
click at [133, 166] on label "C/A" at bounding box center [121, 168] width 78 height 16
click at [126, 168] on input "C/A" at bounding box center [123, 170] width 5 height 5
radio input "true"
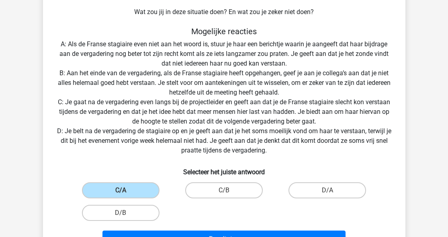
scroll to position [147, 0]
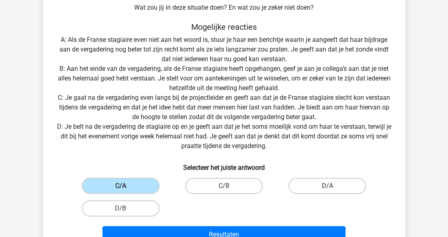
click at [312, 188] on label "D/A" at bounding box center [328, 186] width 78 height 16
click at [328, 188] on input "D/A" at bounding box center [330, 188] width 5 height 5
radio input "true"
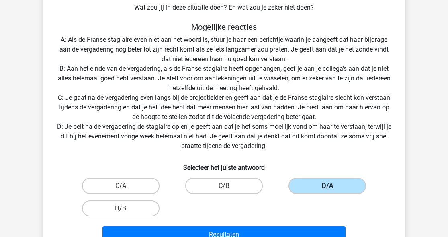
scroll to position [169, 0]
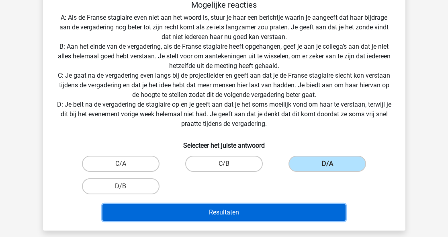
click at [264, 208] on button "Resultaten" at bounding box center [224, 212] width 243 height 17
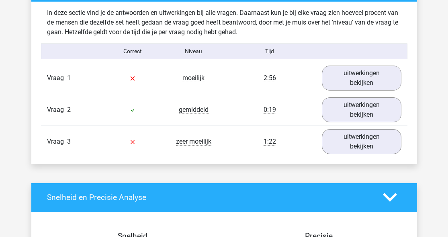
scroll to position [633, 0]
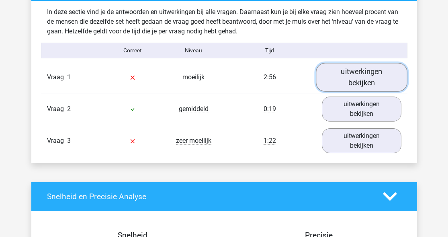
click at [364, 66] on link "uitwerkingen bekijken" at bounding box center [362, 77] width 92 height 29
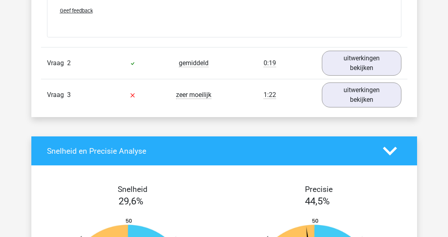
scroll to position [1198, 0]
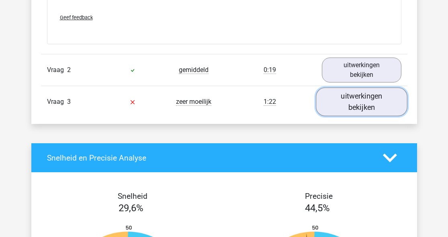
click at [345, 110] on link "uitwerkingen bekijken" at bounding box center [362, 101] width 92 height 29
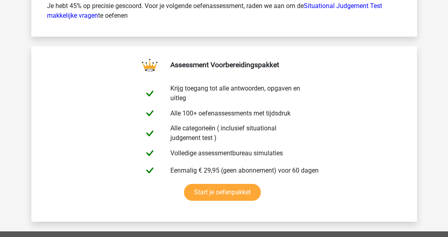
scroll to position [2420, 0]
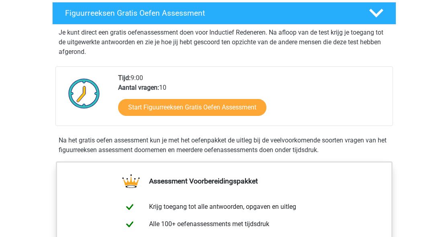
scroll to position [141, 0]
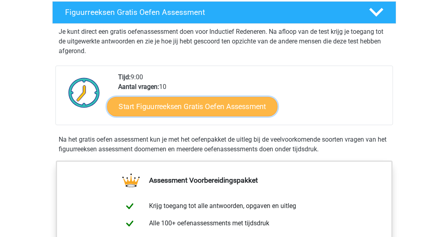
click at [175, 107] on link "Start Figuurreeksen Gratis Oefen Assessment" at bounding box center [192, 106] width 170 height 19
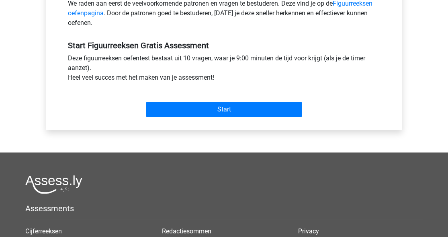
scroll to position [272, 0]
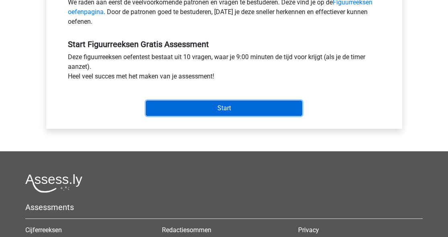
click at [175, 107] on input "Start" at bounding box center [224, 108] width 156 height 15
